Goal: Task Accomplishment & Management: Use online tool/utility

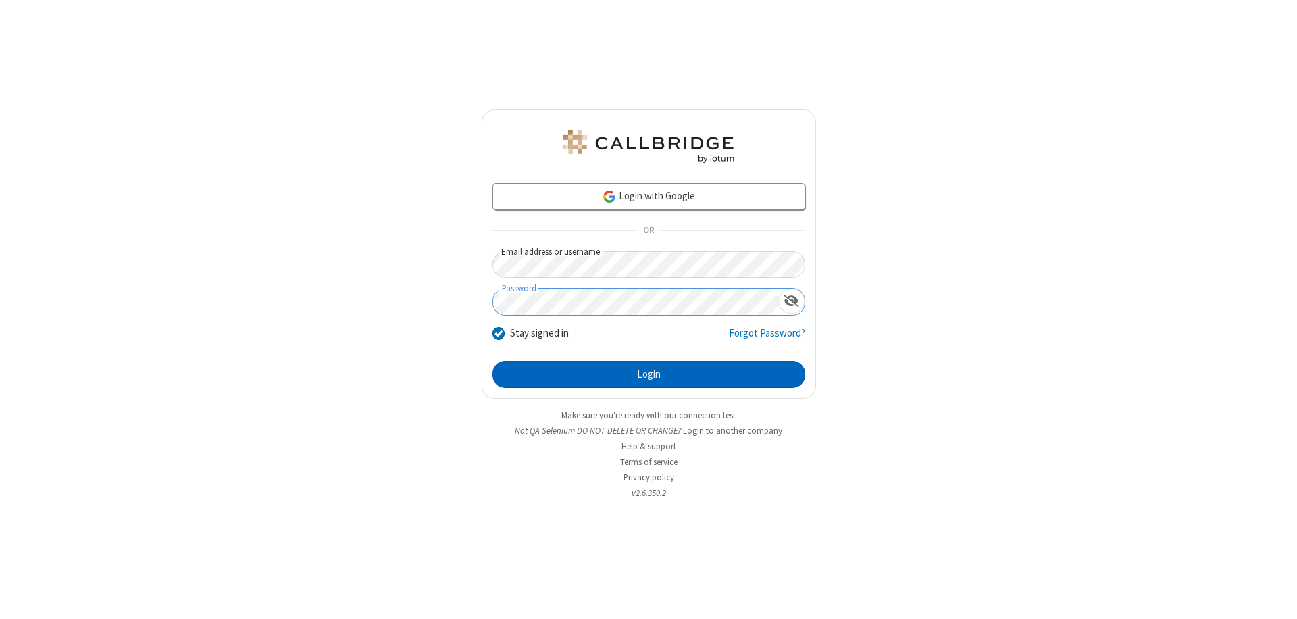
click at [649, 374] on button "Login" at bounding box center [649, 374] width 313 height 27
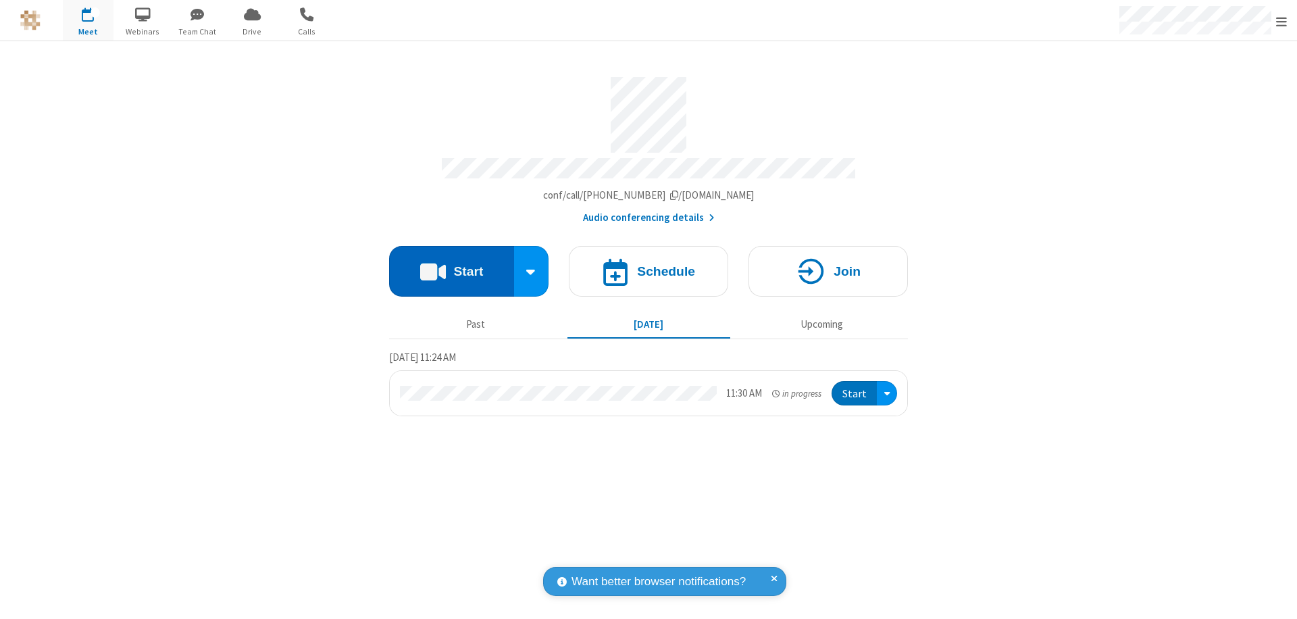
click at [451, 265] on button "Start" at bounding box center [451, 271] width 125 height 51
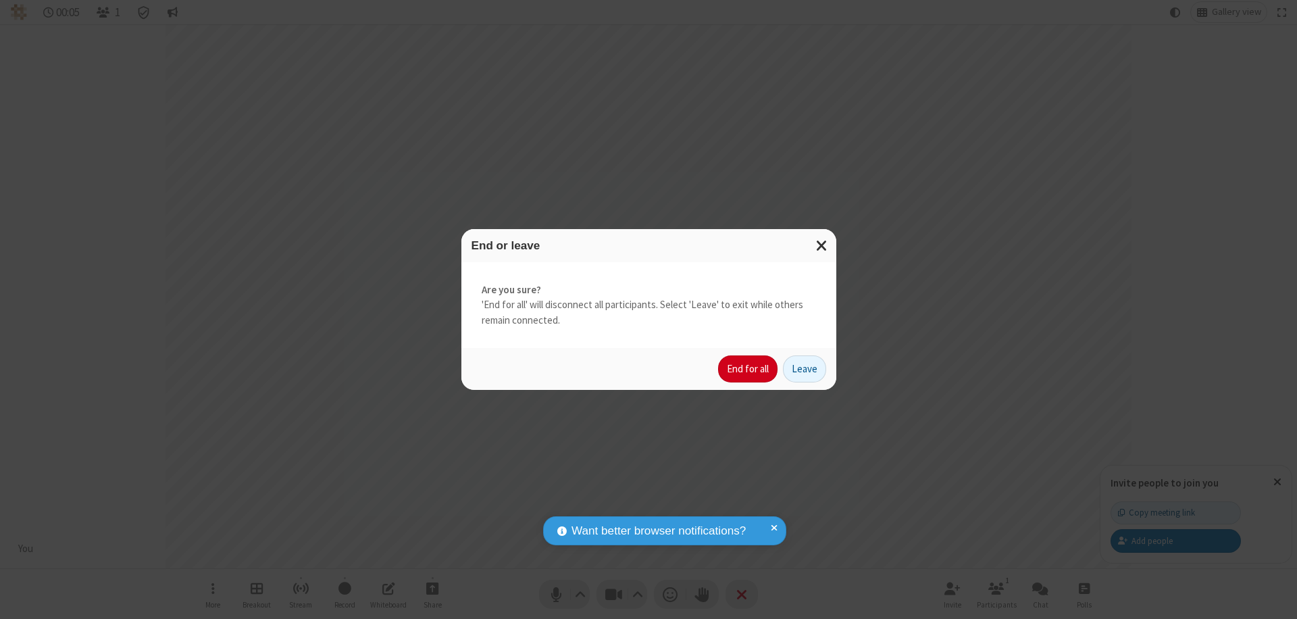
click at [749, 369] on button "End for all" at bounding box center [747, 368] width 59 height 27
